Goal: Information Seeking & Learning: Learn about a topic

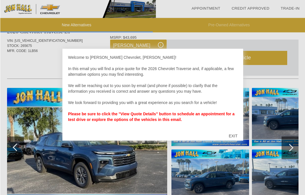
scroll to position [278, 0]
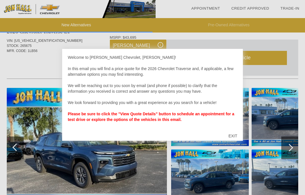
click at [239, 142] on div "EXIT" at bounding box center [233, 135] width 20 height 17
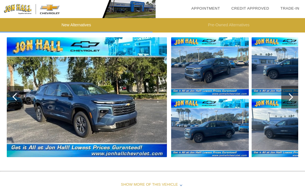
scroll to position [328, 0]
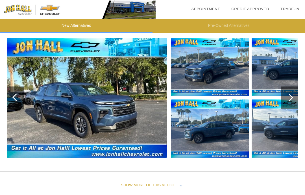
click at [290, 96] on div at bounding box center [290, 97] width 8 height 8
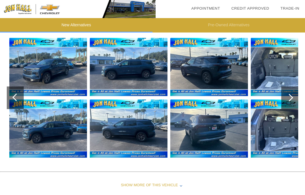
click at [57, 71] on img at bounding box center [48, 67] width 78 height 58
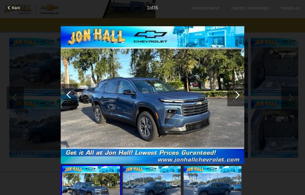
click at [232, 94] on div at bounding box center [236, 95] width 17 height 23
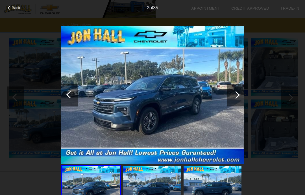
click at [237, 94] on div at bounding box center [236, 95] width 8 height 8
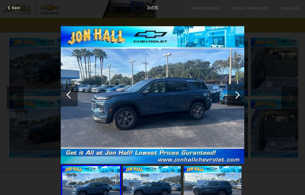
click at [239, 97] on div at bounding box center [236, 95] width 17 height 23
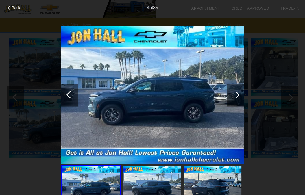
click at [240, 95] on div at bounding box center [236, 95] width 17 height 23
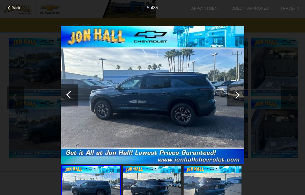
click at [239, 97] on div at bounding box center [236, 95] width 17 height 23
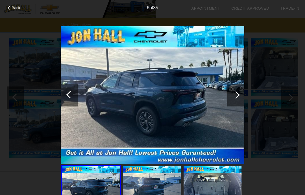
click at [235, 96] on div at bounding box center [236, 95] width 8 height 8
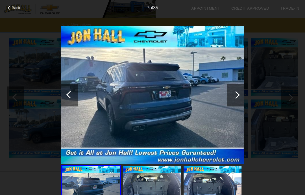
click at [235, 91] on div at bounding box center [236, 95] width 17 height 23
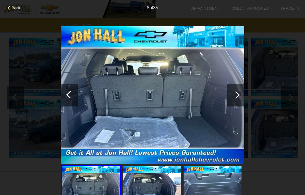
click at [235, 97] on div at bounding box center [236, 95] width 8 height 8
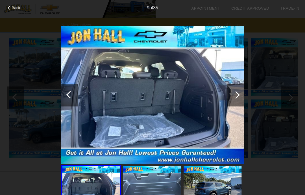
click at [235, 90] on div at bounding box center [236, 95] width 17 height 23
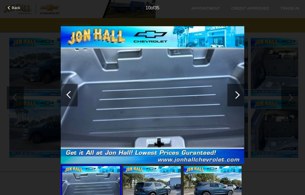
click at [235, 97] on div at bounding box center [236, 95] width 8 height 8
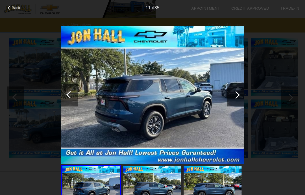
click at [239, 87] on div at bounding box center [236, 95] width 17 height 23
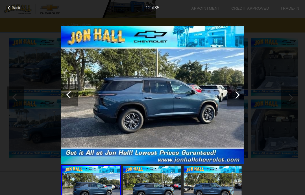
click at [233, 95] on div at bounding box center [236, 95] width 8 height 8
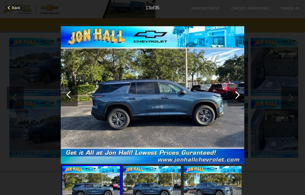
click at [236, 93] on div at bounding box center [236, 95] width 8 height 8
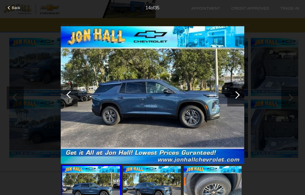
click at [238, 96] on div at bounding box center [236, 95] width 8 height 8
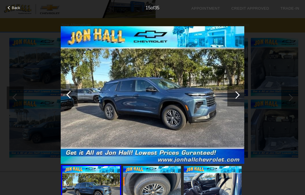
click at [240, 96] on div at bounding box center [236, 95] width 17 height 23
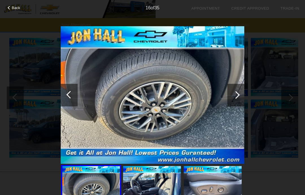
click at [235, 90] on div at bounding box center [236, 95] width 17 height 23
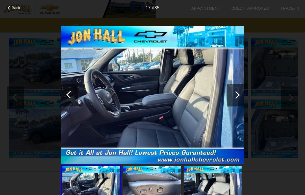
click at [69, 95] on div at bounding box center [70, 95] width 8 height 8
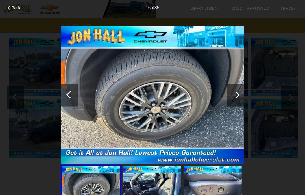
click at [235, 97] on div at bounding box center [236, 95] width 8 height 8
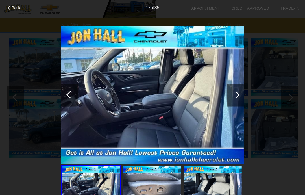
click at [237, 92] on div at bounding box center [236, 95] width 8 height 8
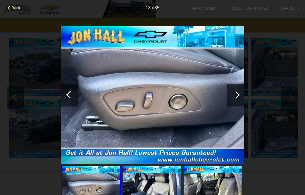
click at [240, 93] on div at bounding box center [236, 95] width 17 height 23
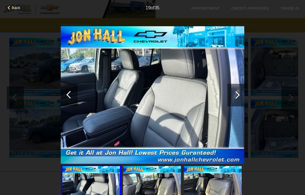
click at [237, 98] on div at bounding box center [236, 95] width 8 height 8
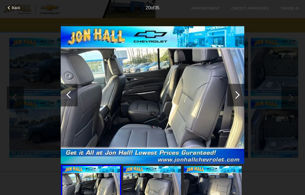
click at [237, 97] on div at bounding box center [236, 95] width 8 height 8
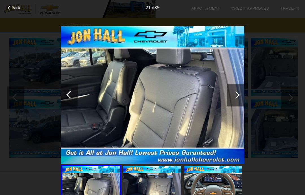
click at [237, 96] on div at bounding box center [236, 95] width 8 height 8
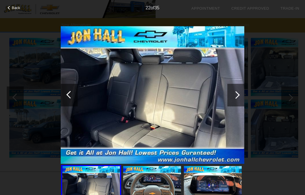
click at [238, 96] on div at bounding box center [236, 95] width 8 height 8
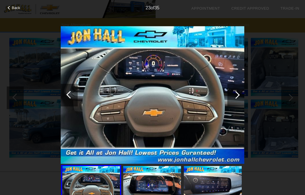
click at [238, 101] on div at bounding box center [236, 95] width 17 height 23
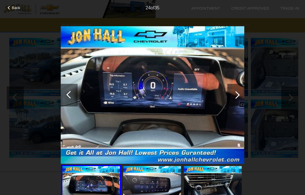
click at [239, 93] on div at bounding box center [236, 95] width 17 height 23
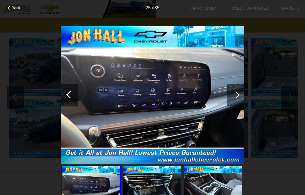
click at [242, 97] on div at bounding box center [236, 95] width 17 height 23
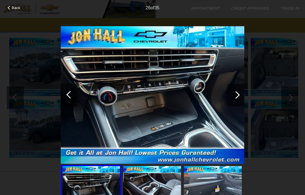
click at [239, 99] on div at bounding box center [236, 95] width 17 height 23
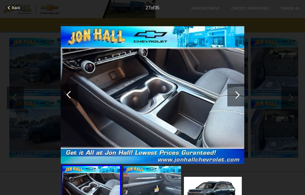
click at [240, 97] on div at bounding box center [236, 95] width 17 height 23
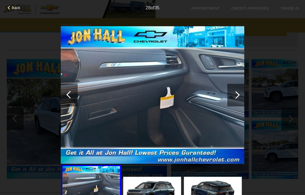
scroll to position [550, 0]
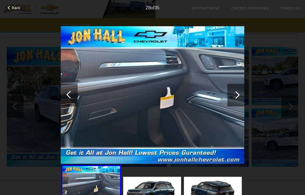
click at [232, 99] on div at bounding box center [236, 95] width 17 height 23
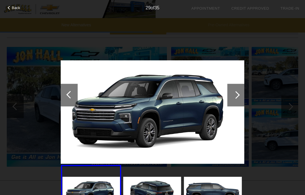
click at [237, 97] on div at bounding box center [236, 95] width 8 height 8
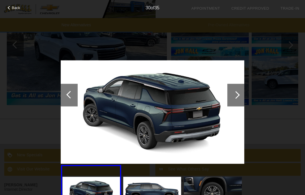
scroll to position [635, 0]
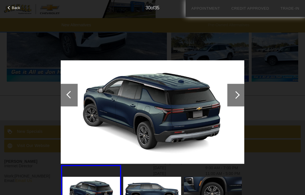
click at [10, 8] on div at bounding box center [10, 8] width 4 height 4
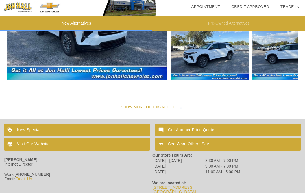
click at [172, 106] on div "Show More of this Vehicle" at bounding box center [152, 109] width 305 height 23
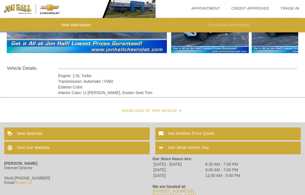
scroll to position [665, 0]
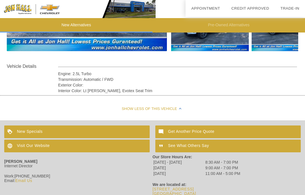
click at [49, 150] on div "Visit Our Website" at bounding box center [77, 146] width 146 height 13
